Goal: Information Seeking & Learning: Learn about a topic

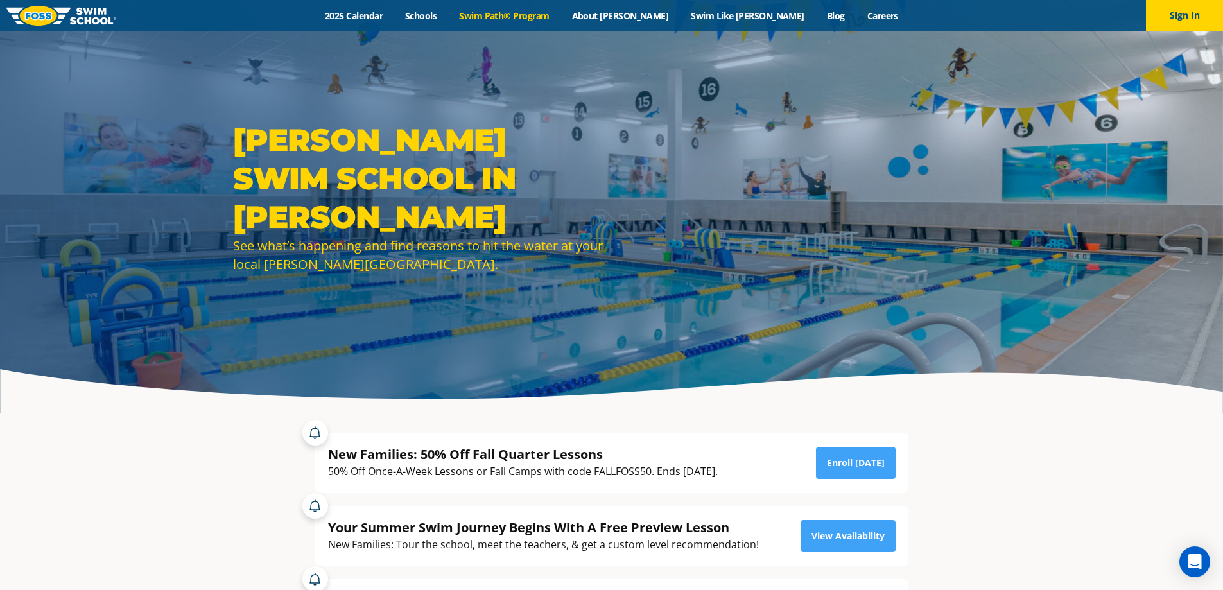
click at [561, 17] on link "Swim Path® Program" at bounding box center [504, 16] width 112 height 12
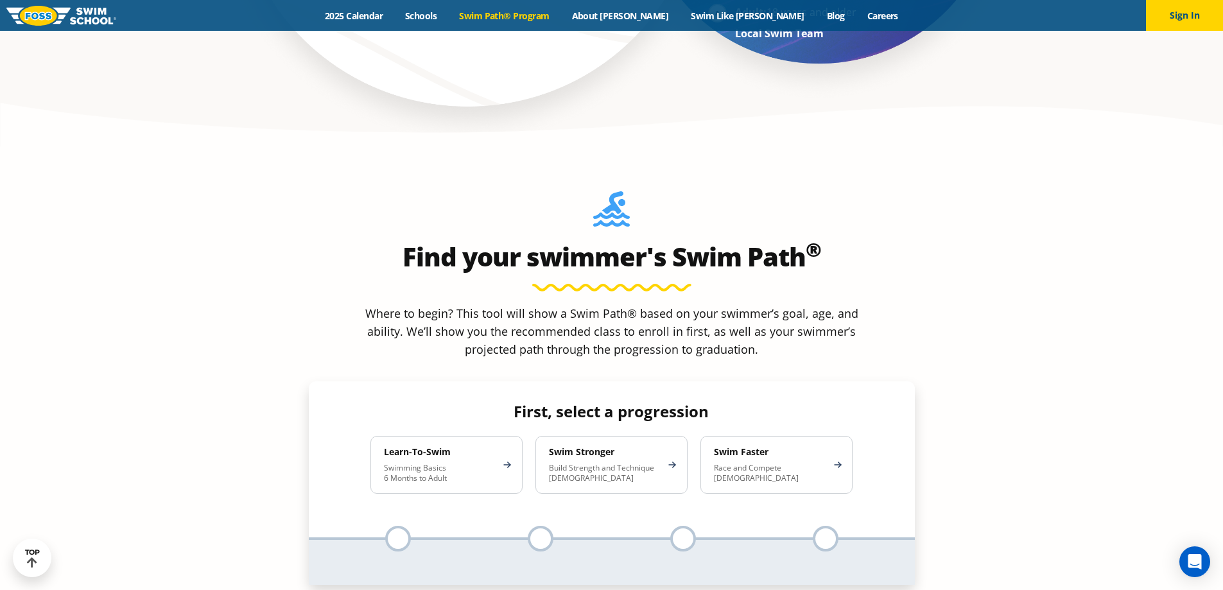
scroll to position [1092, 0]
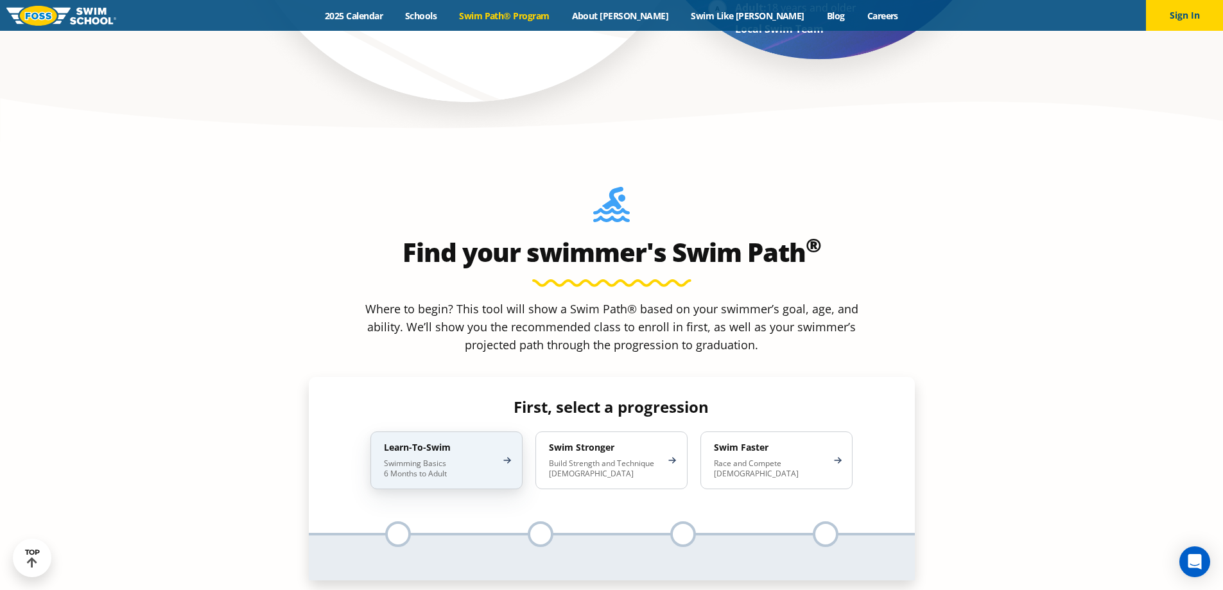
click at [452, 459] on p "Swimming Basics 6 Months to Adult" at bounding box center [440, 469] width 112 height 21
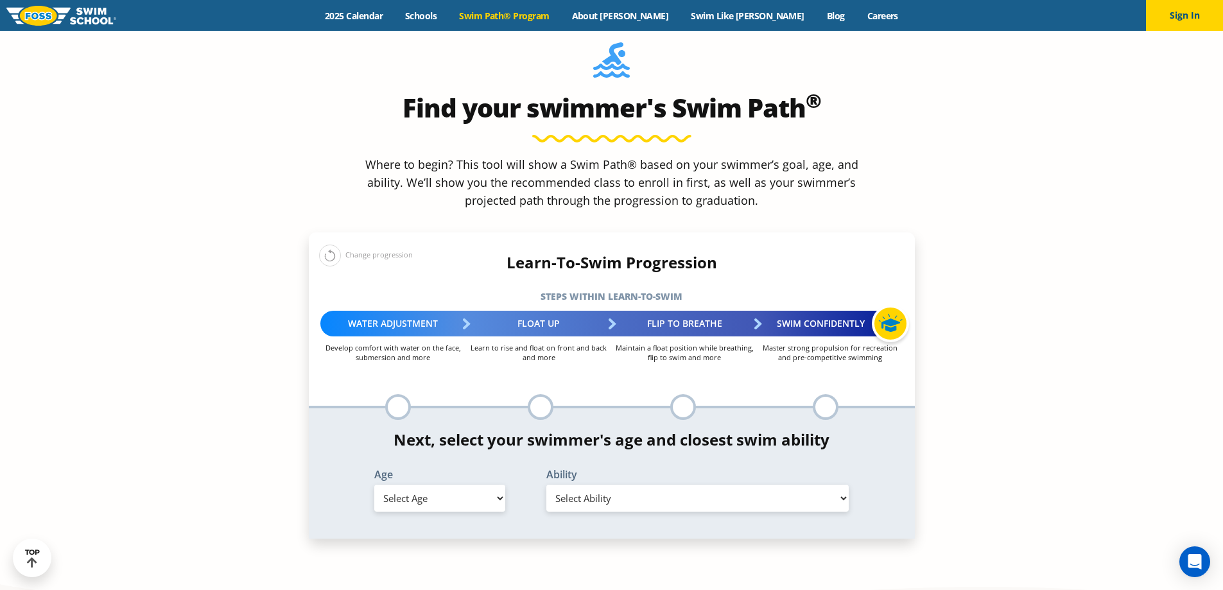
scroll to position [1285, 0]
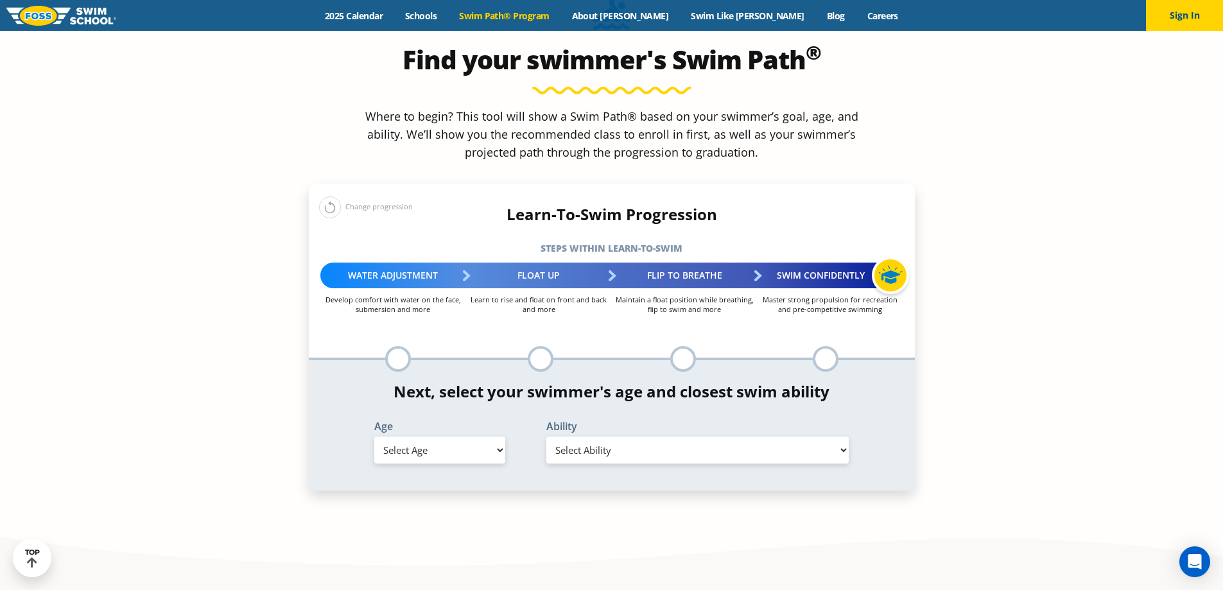
click at [460, 437] on select "Select Age [DEMOGRAPHIC_DATA] months - 1 year 1 year 2 years 3 years 4 years 5 …" at bounding box center [439, 450] width 131 height 27
select select "1-year"
click at [374, 437] on select "Select Age [DEMOGRAPHIC_DATA] months - 1 year 1 year 2 years 3 years 4 years 5 …" at bounding box center [439, 450] width 131 height 27
click at [639, 437] on select "Select Ability First in-water experience Comfortable with water poured over the…" at bounding box center [698, 450] width 303 height 27
select select "1-year-comfortable-with-water-poured-over-their-head-but-not-eyes-and-ears"
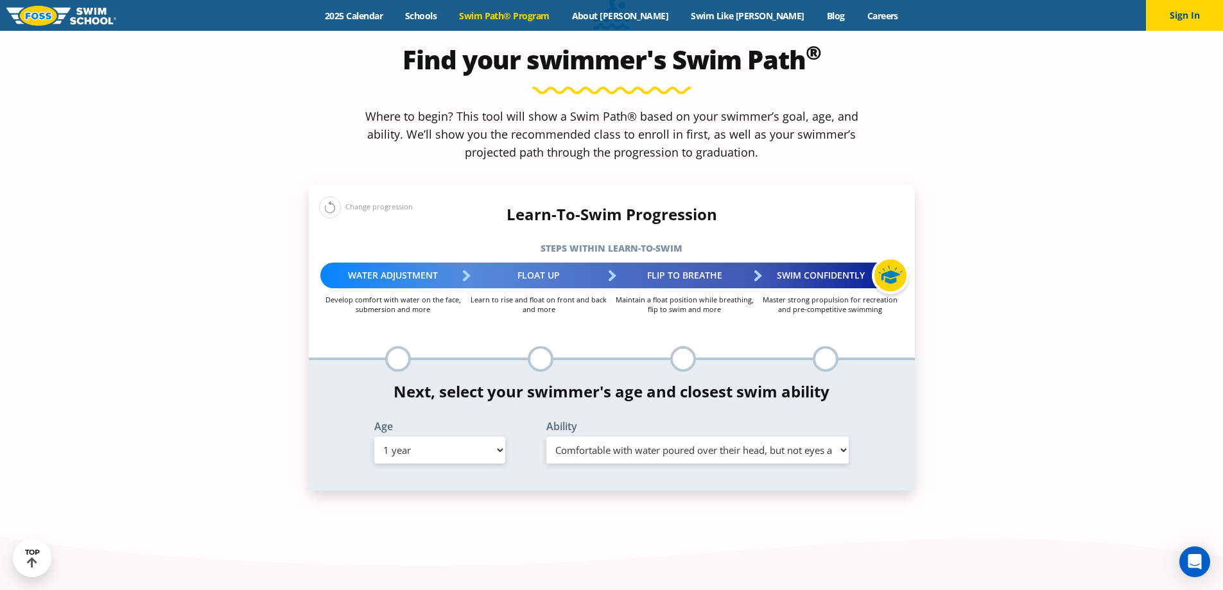
click at [547, 437] on select "Select Ability First in-water experience Comfortable with water poured over the…" at bounding box center [698, 450] width 303 height 27
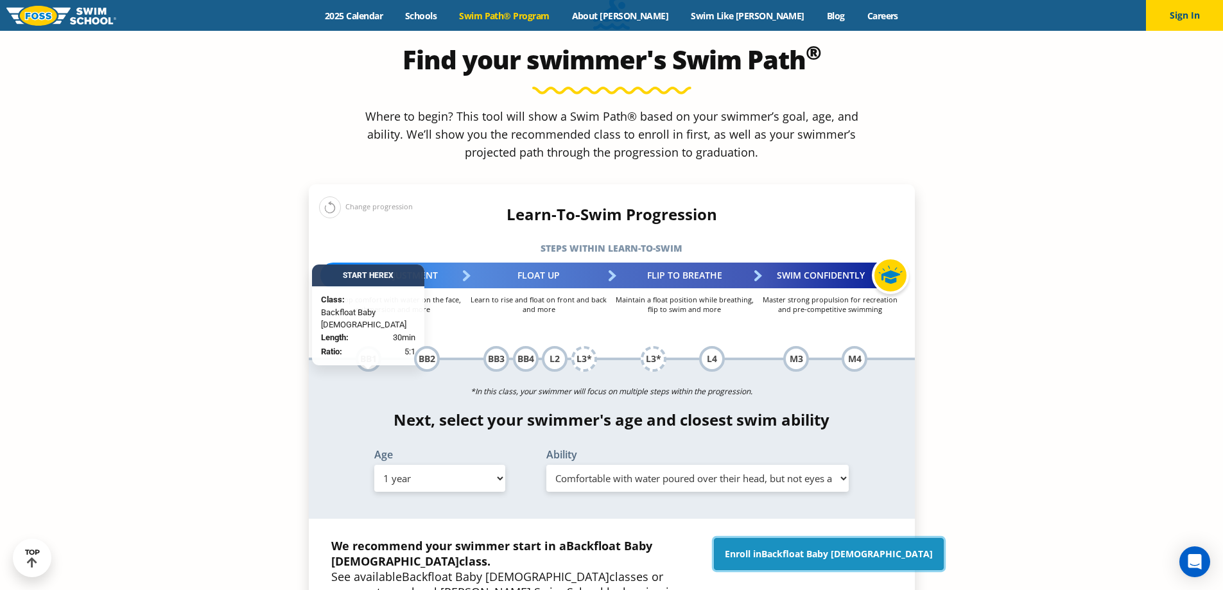
click at [829, 548] on span "Backfloat Baby [DEMOGRAPHIC_DATA]" at bounding box center [847, 554] width 171 height 12
